Goal: Obtain resource: Download file/media

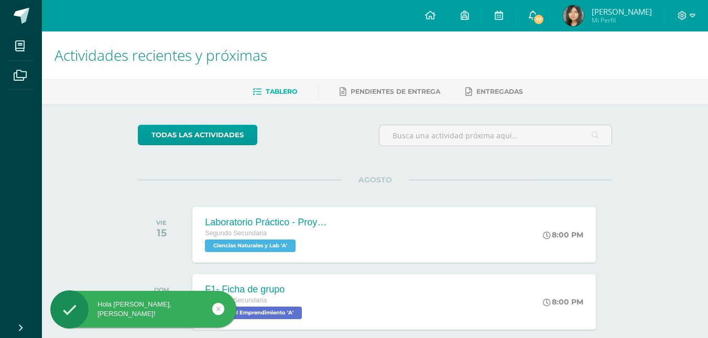
click at [544, 17] on span "17" at bounding box center [539, 20] width 12 height 12
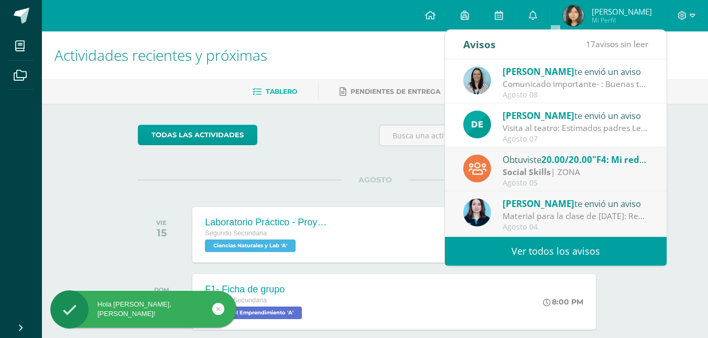
click at [532, 126] on div "Visita al teatro: Estimados padres Les informamos sobre la actividad de la visi…" at bounding box center [575, 128] width 146 height 12
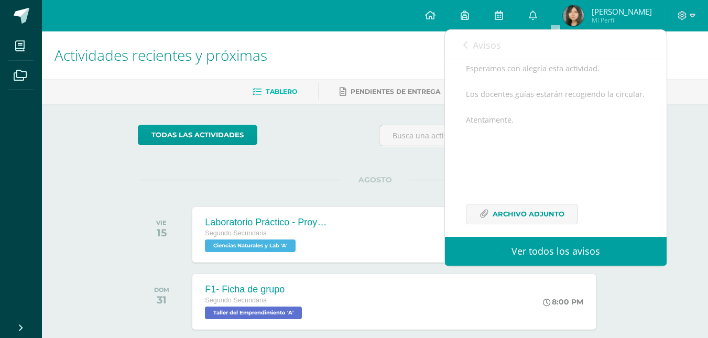
scroll to position [191, 0]
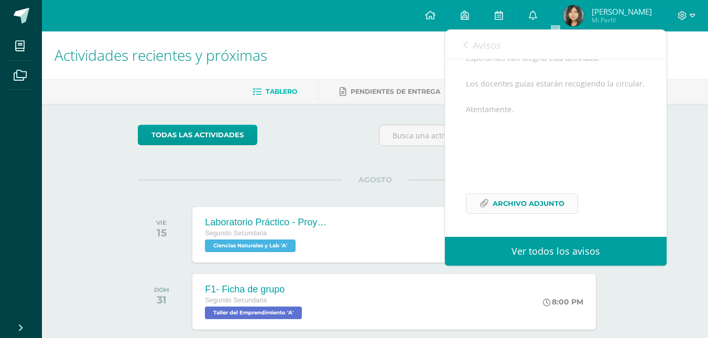
click at [565, 212] on link "Archivo Adjunto" at bounding box center [522, 203] width 112 height 20
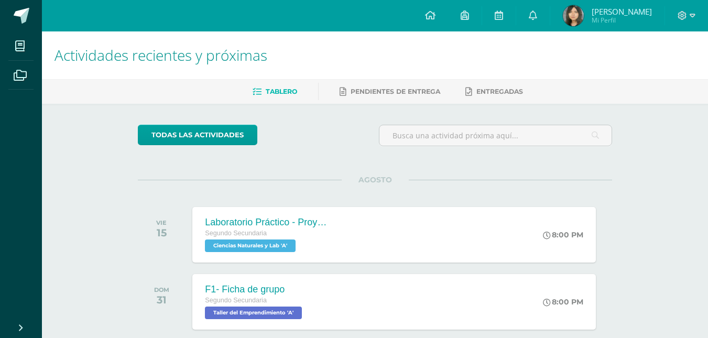
click at [679, 24] on div at bounding box center [686, 15] width 43 height 31
click at [692, 20] on span at bounding box center [686, 16] width 18 height 12
click at [650, 77] on link "Cerrar sesión" at bounding box center [653, 70] width 83 height 15
